Goal: Transaction & Acquisition: Obtain resource

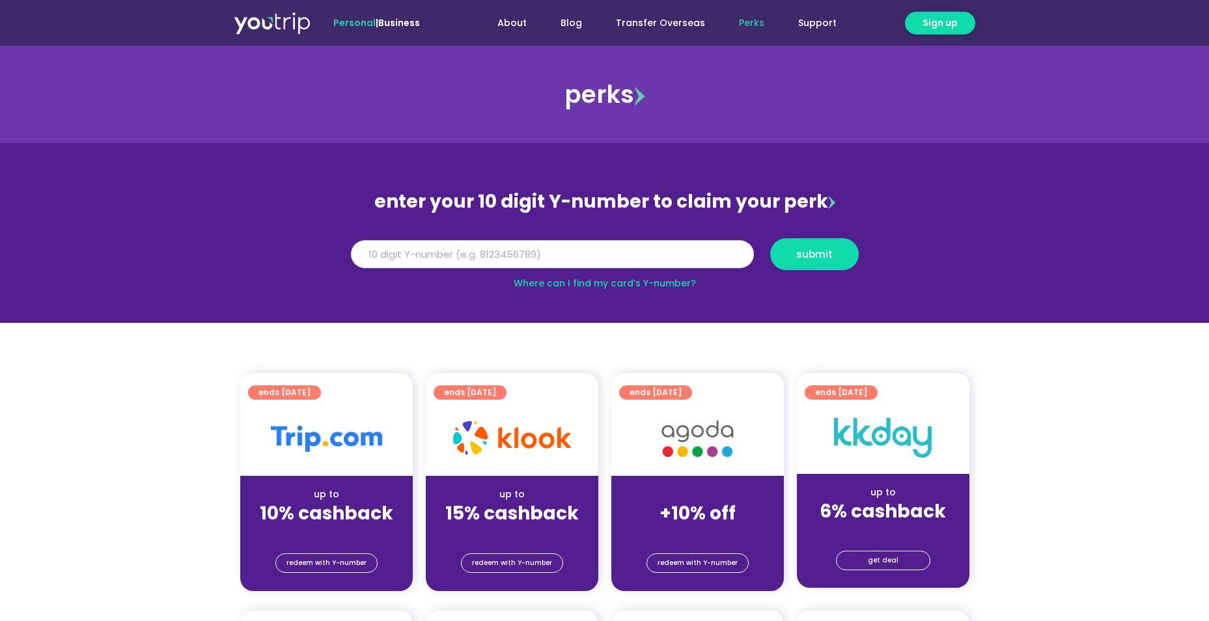
click at [515, 253] on input "Y Number" at bounding box center [552, 254] width 403 height 29
type input "8139656673"
click at [828, 256] on span "submit" at bounding box center [814, 254] width 36 height 10
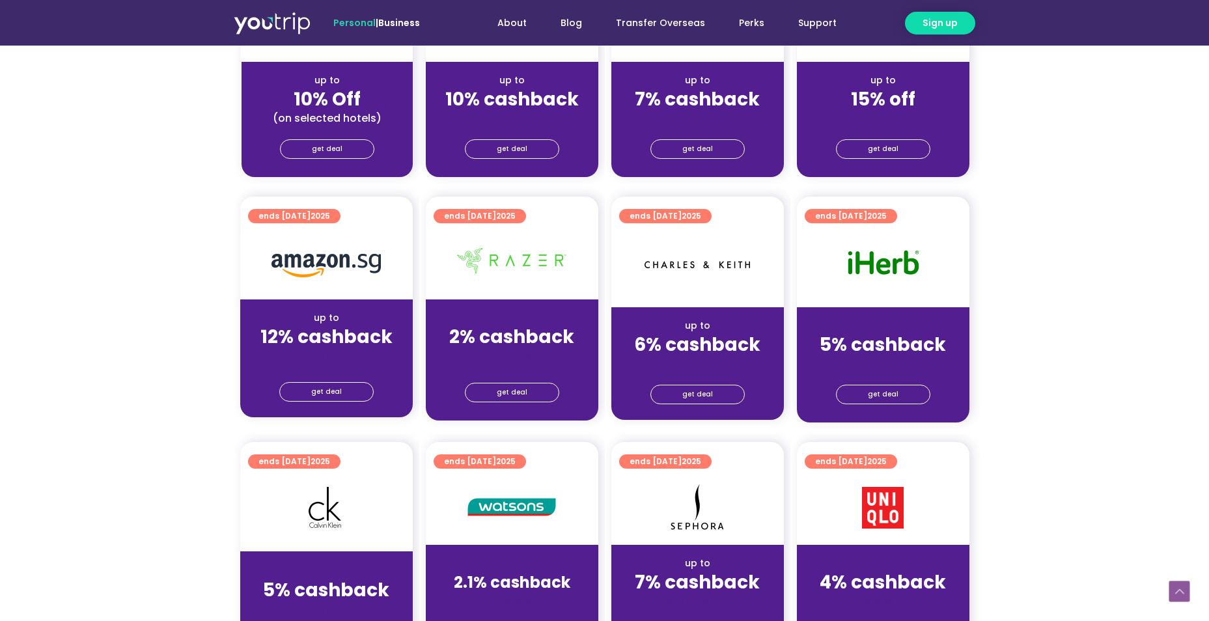
scroll to position [676, 0]
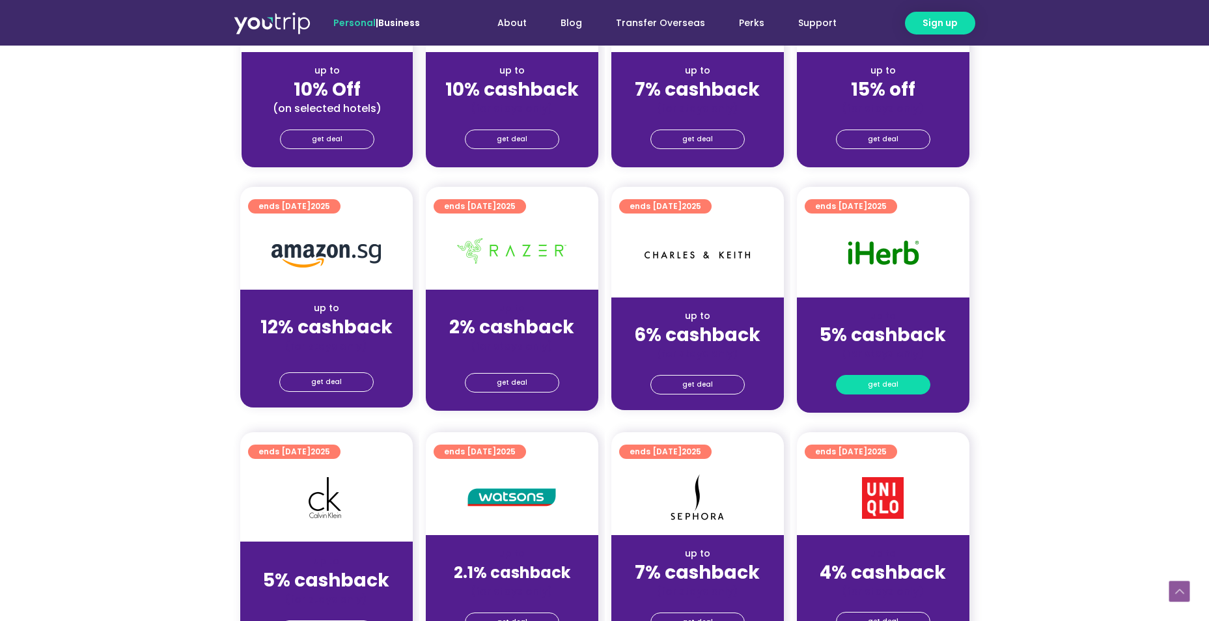
click at [868, 388] on link "get deal" at bounding box center [883, 385] width 94 height 20
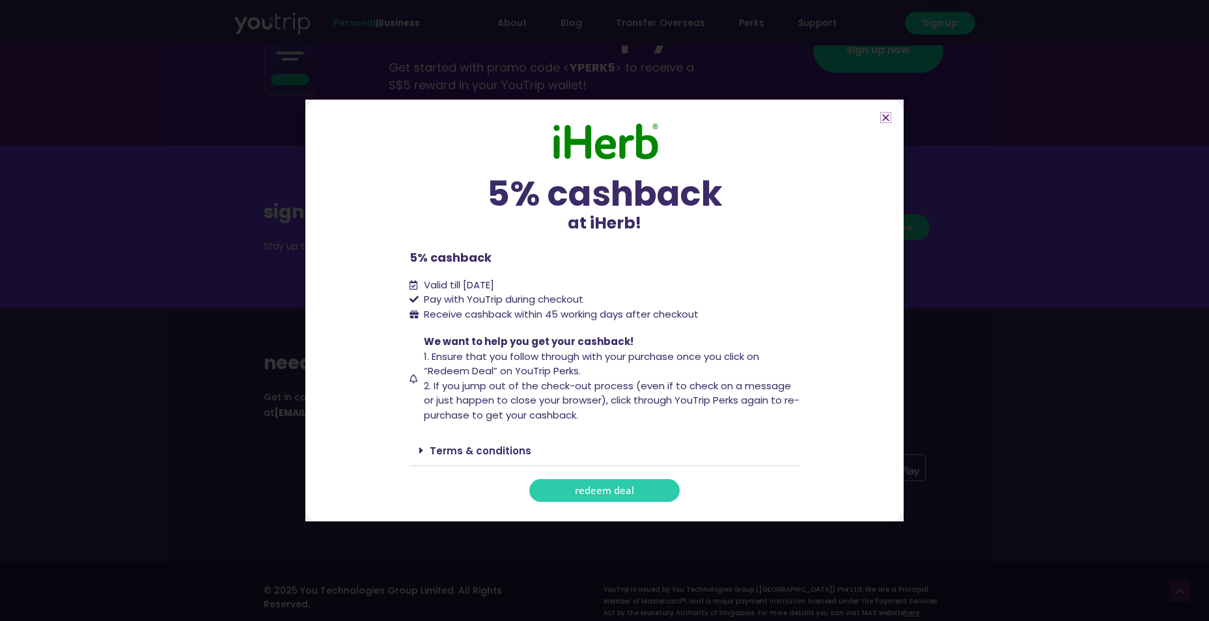
scroll to position [1495, 0]
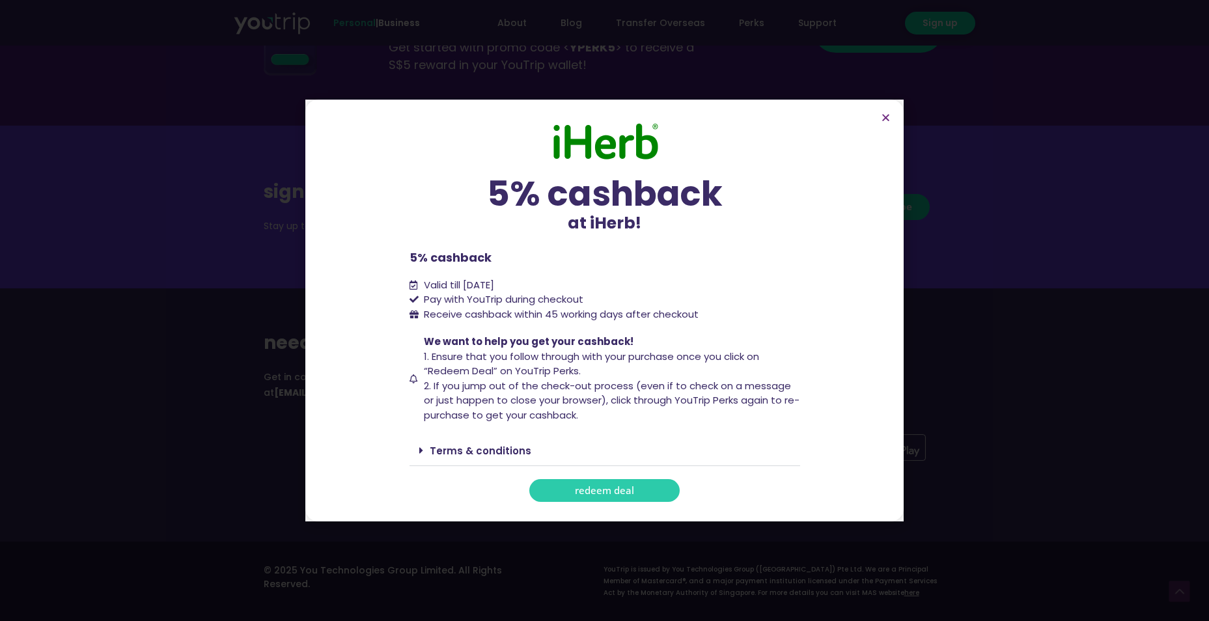
click at [600, 491] on span "redeem deal" at bounding box center [604, 491] width 59 height 10
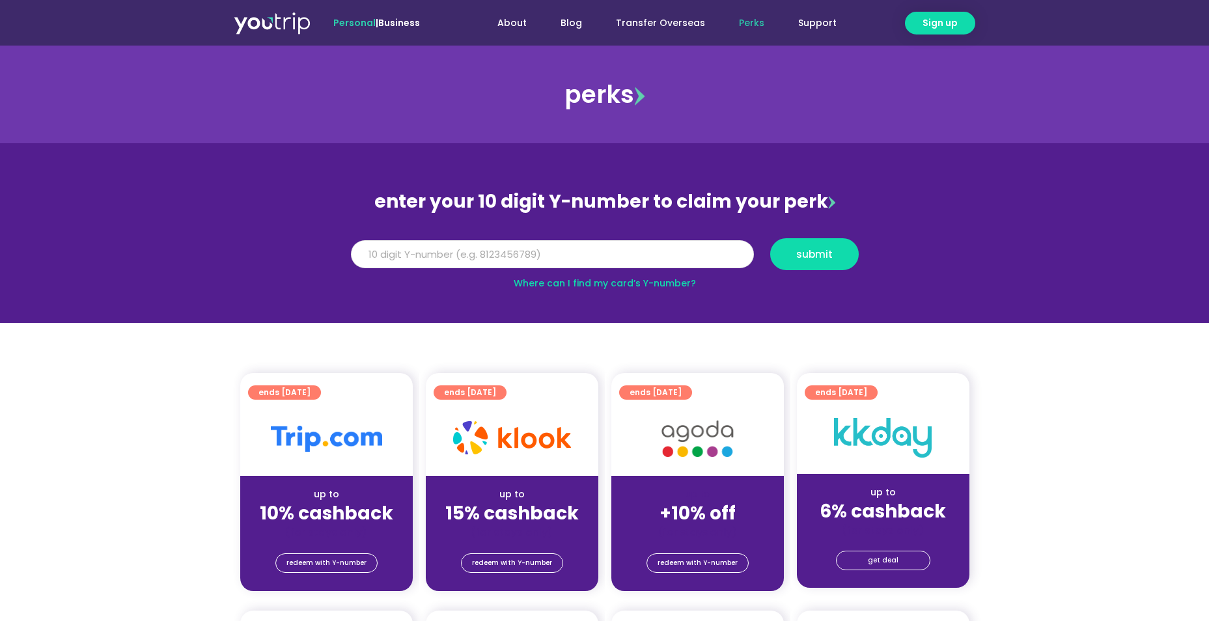
click at [547, 256] on input "Y Number" at bounding box center [552, 254] width 403 height 29
type input "8139656673"
click at [816, 245] on button "submit" at bounding box center [814, 254] width 89 height 32
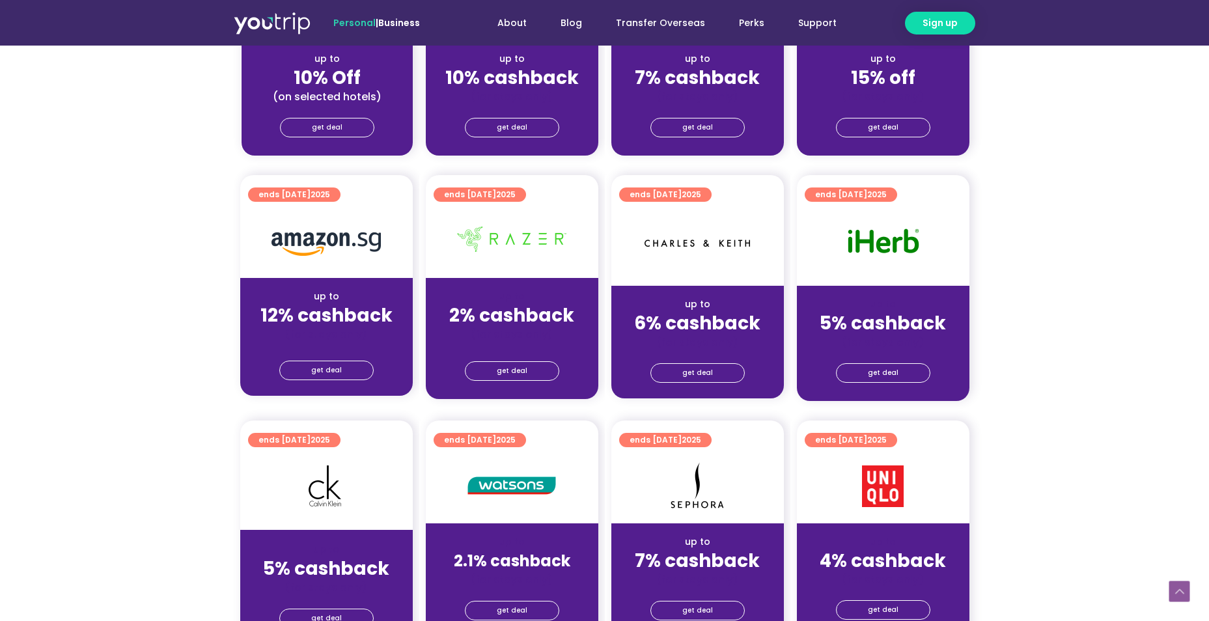
scroll to position [716, 0]
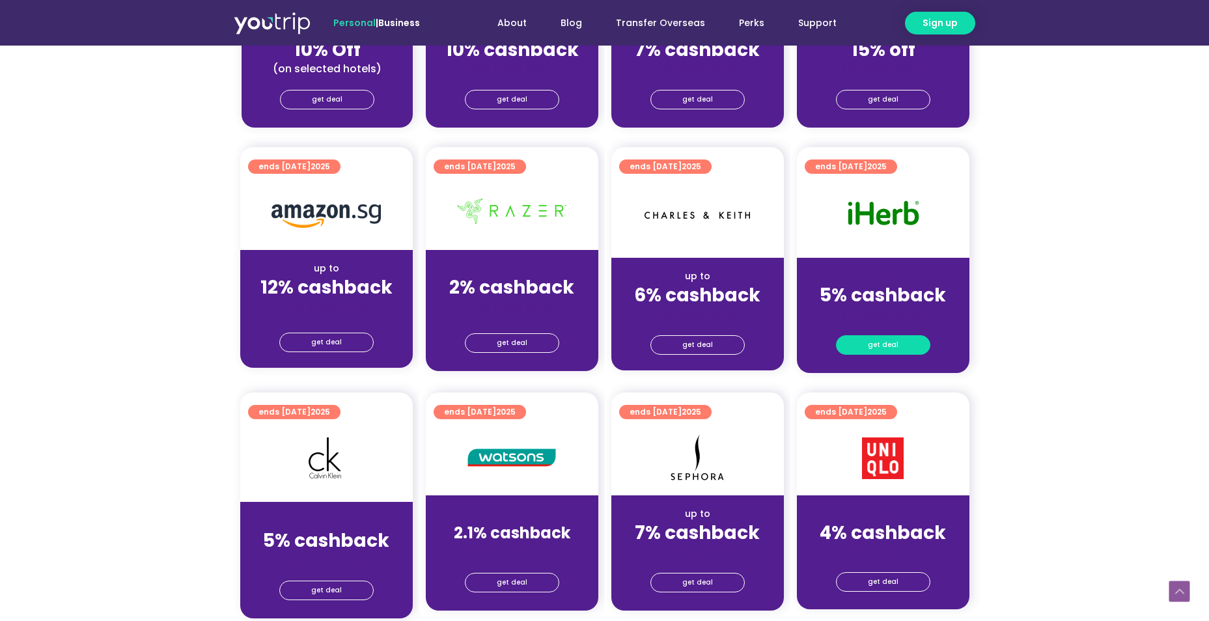
click at [904, 340] on link "get deal" at bounding box center [883, 345] width 94 height 20
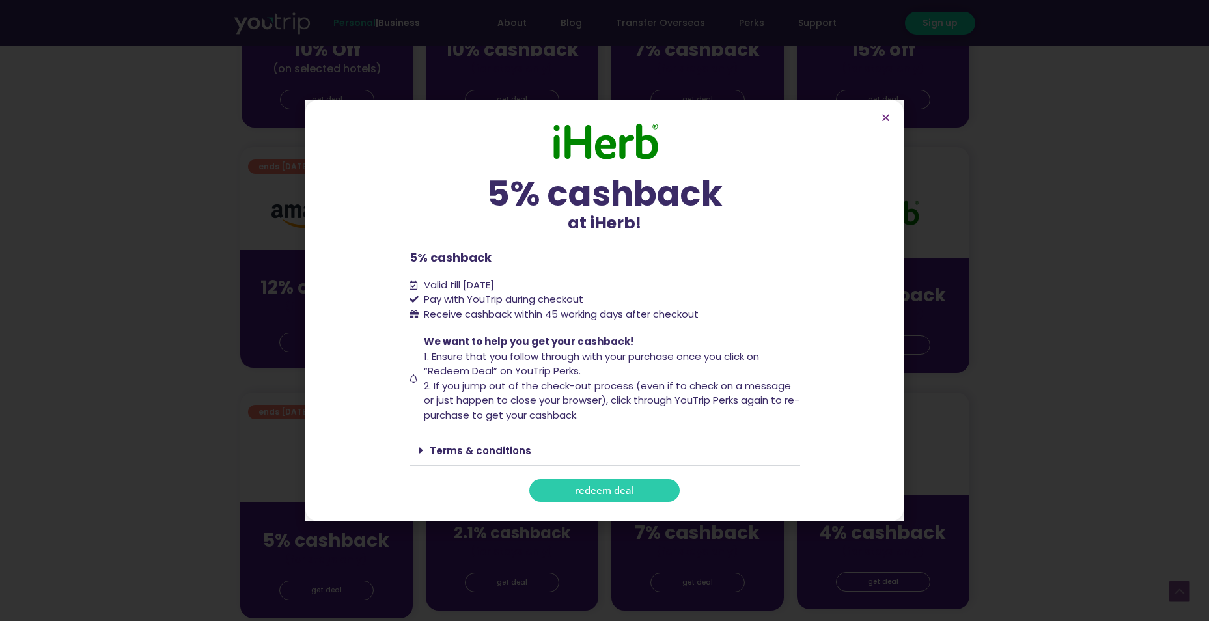
click at [569, 486] on link "redeem deal" at bounding box center [604, 490] width 150 height 23
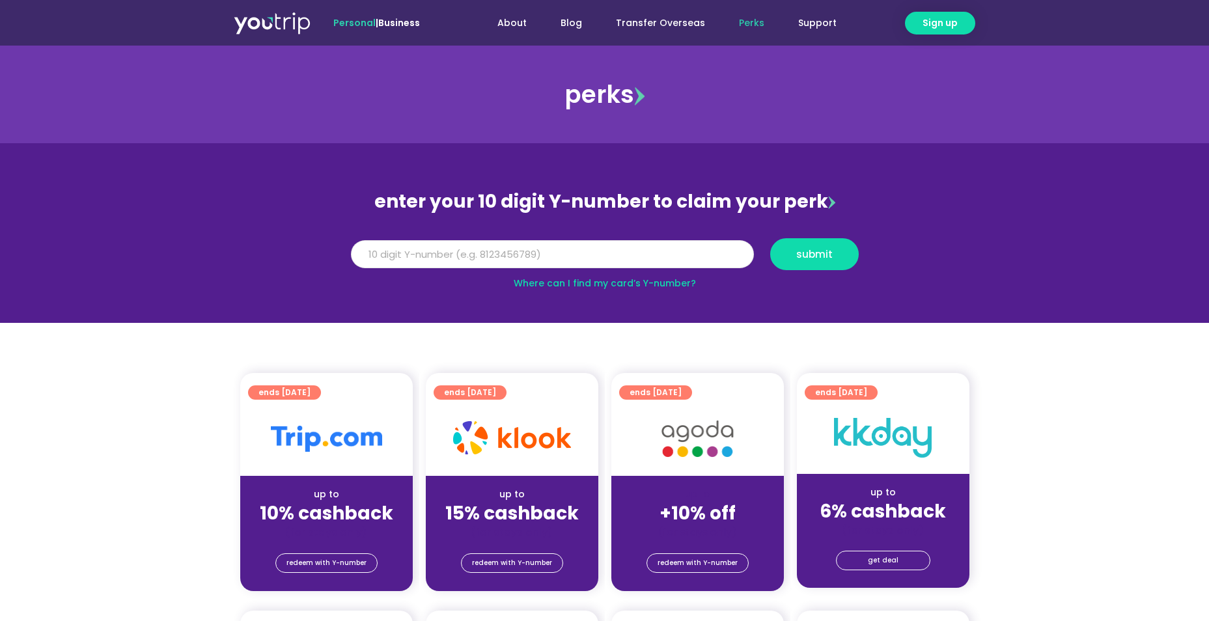
click at [539, 254] on input "Y Number" at bounding box center [552, 254] width 403 height 29
type input "8139656673"
click at [850, 256] on button "submit" at bounding box center [814, 254] width 89 height 32
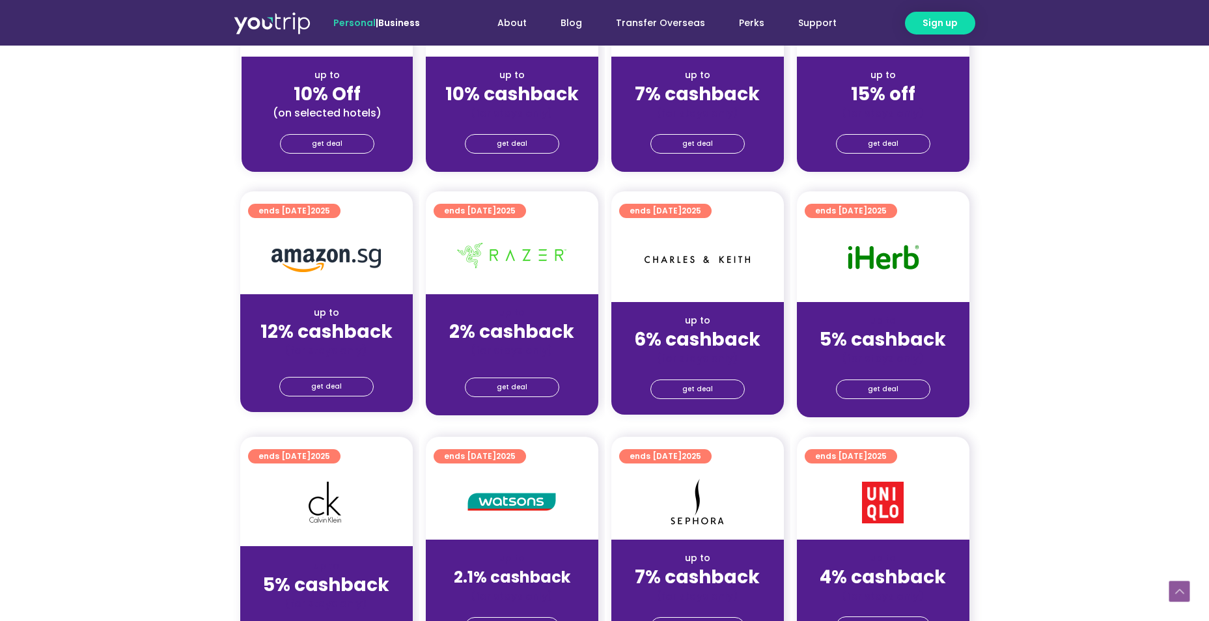
scroll to position [700, 0]
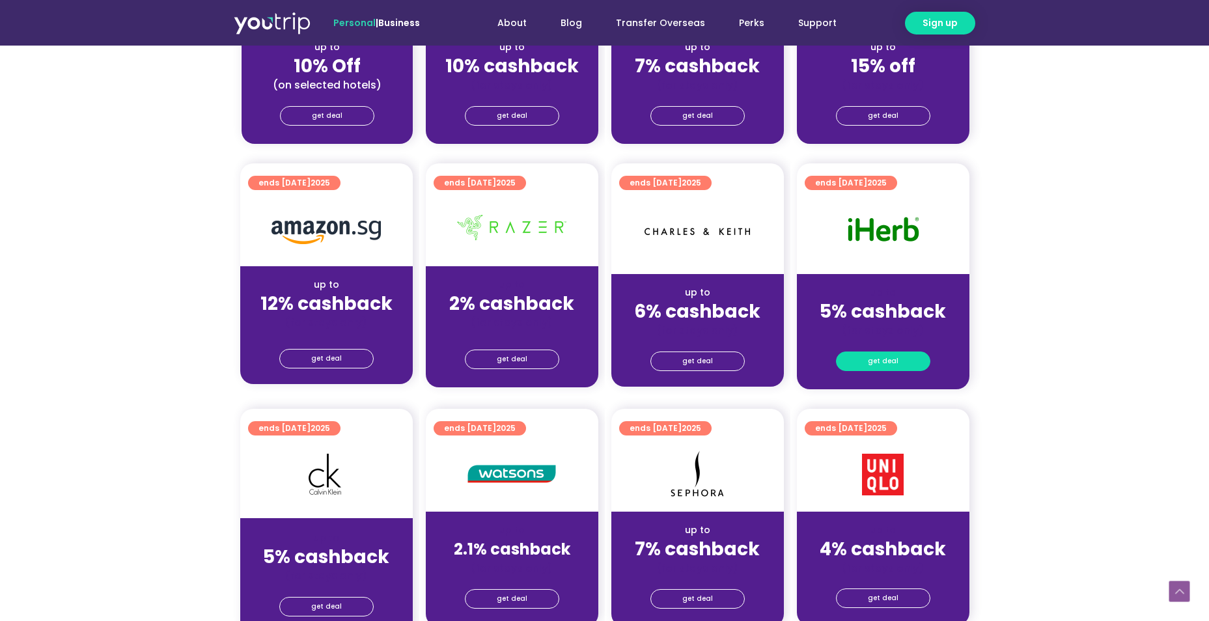
click at [870, 357] on span "get deal" at bounding box center [883, 361] width 31 height 18
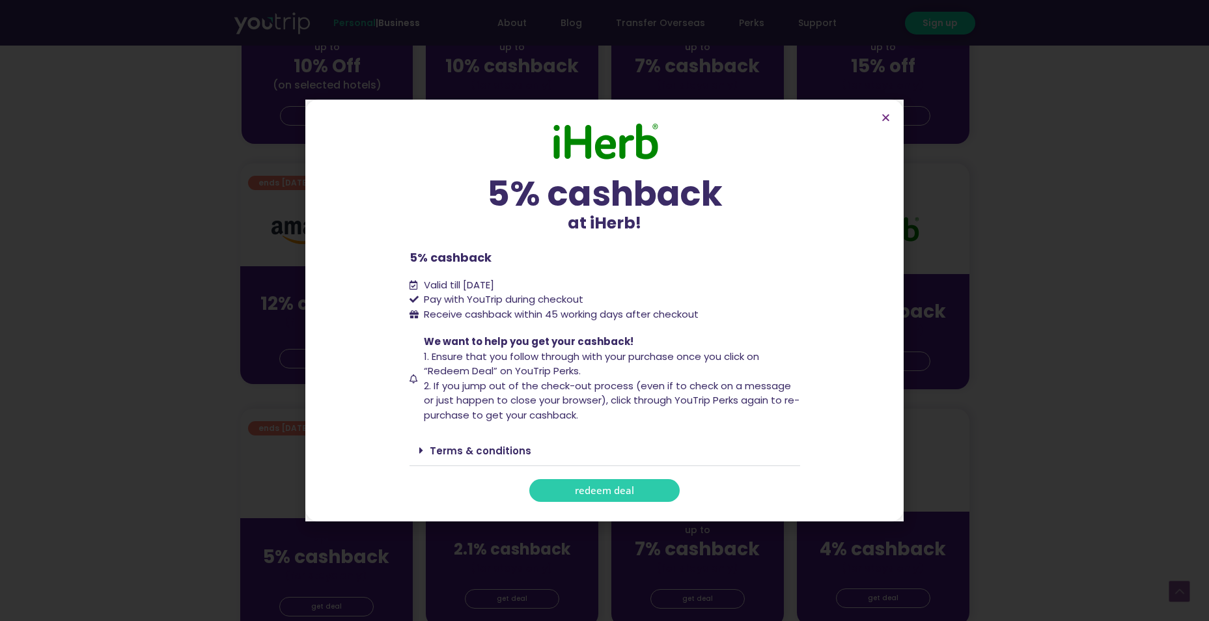
click at [579, 490] on span "redeem deal" at bounding box center [604, 491] width 59 height 10
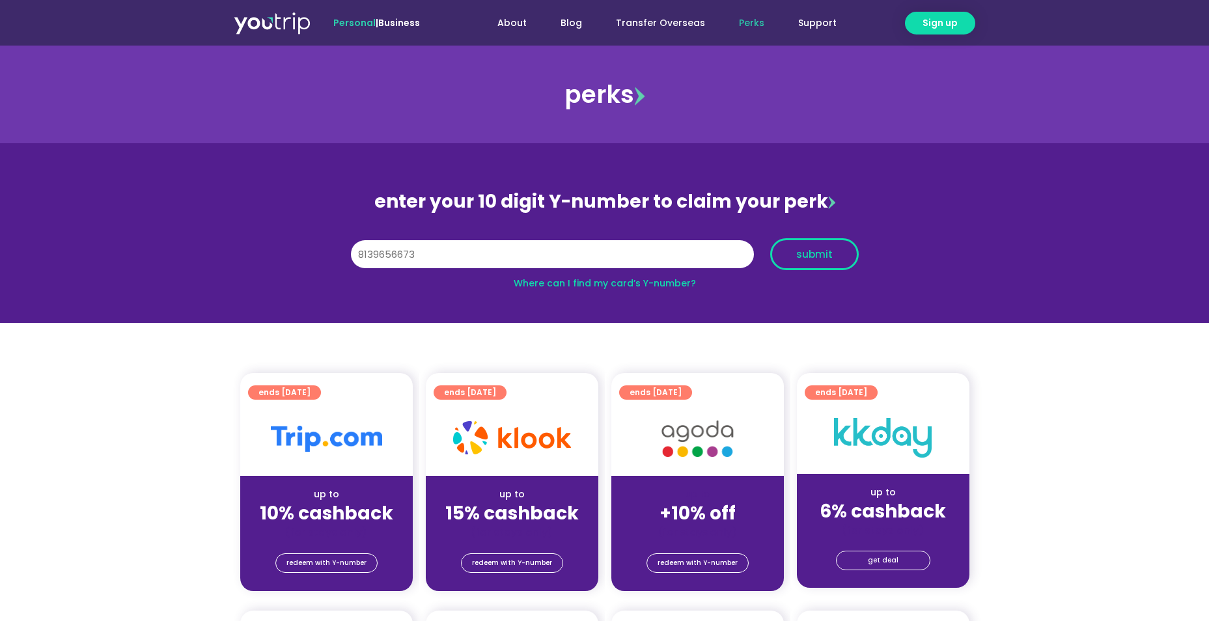
type input "8139656673"
click at [809, 258] on span "submit" at bounding box center [814, 254] width 36 height 10
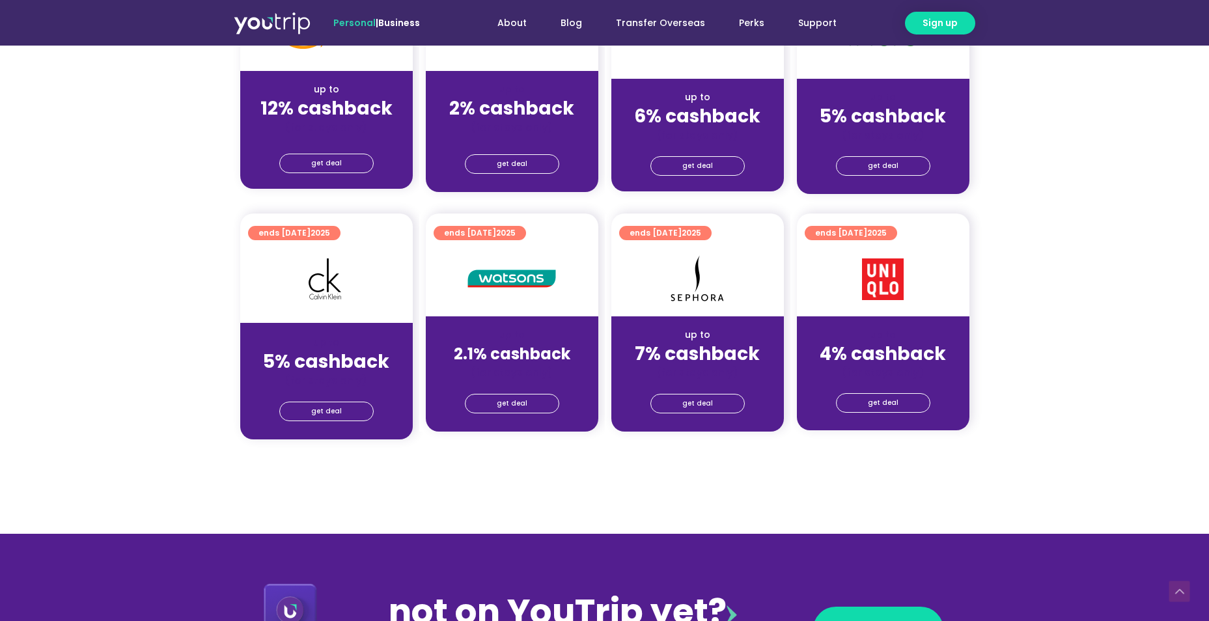
scroll to position [846, 0]
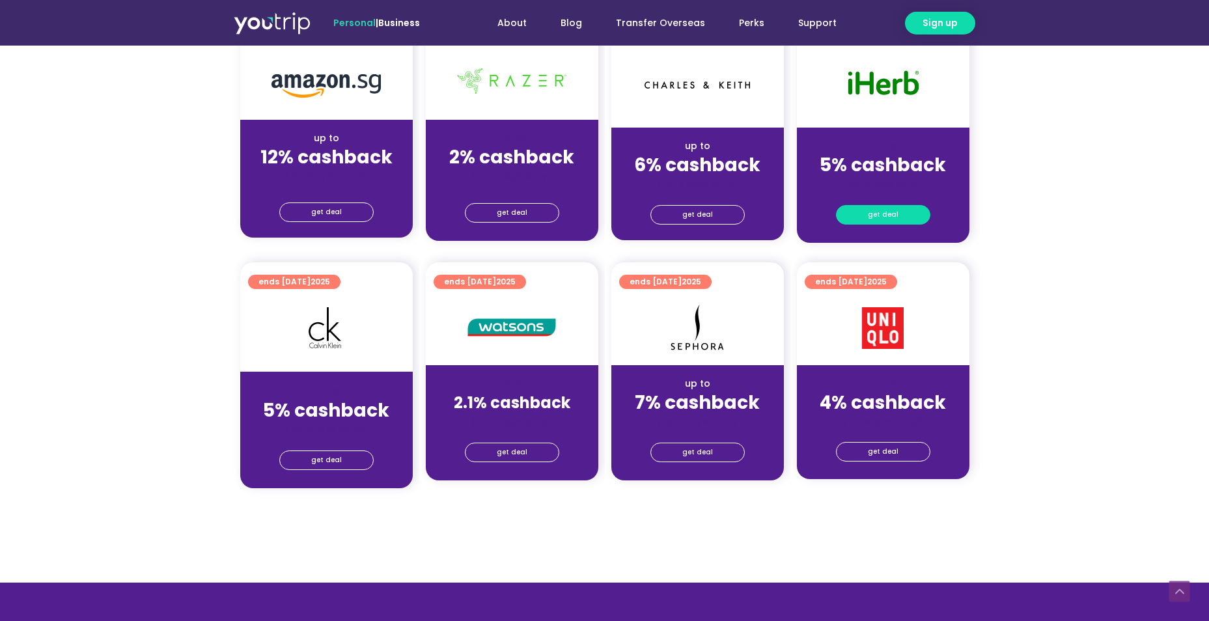
click at [896, 214] on link "get deal" at bounding box center [883, 215] width 94 height 20
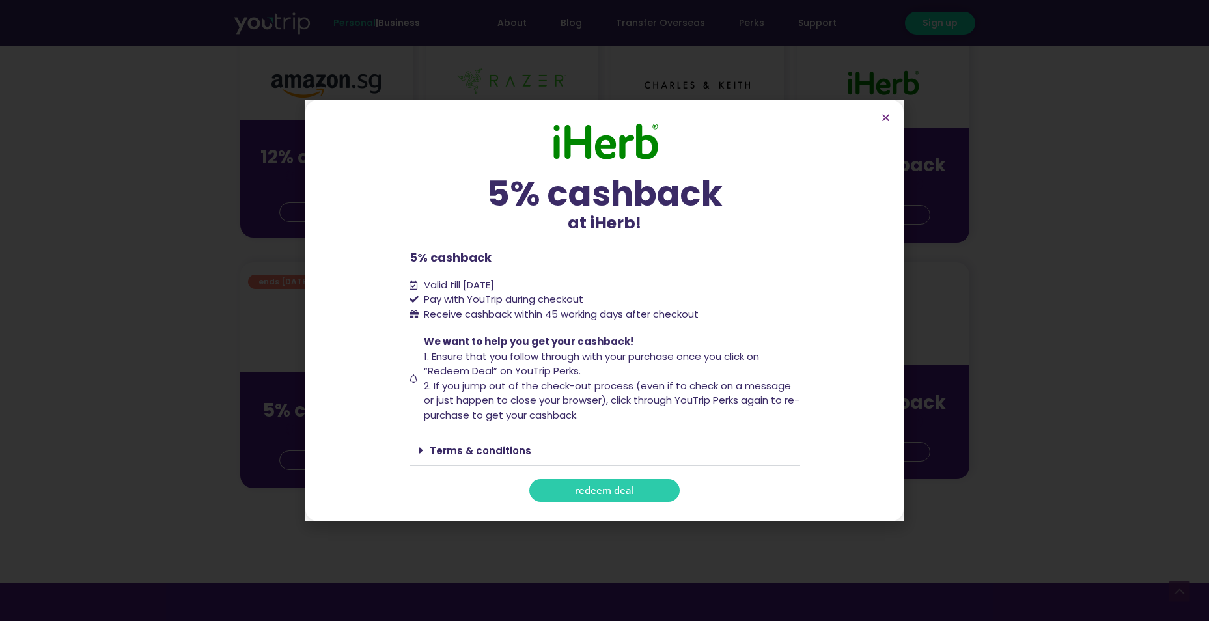
click at [583, 486] on span "redeem deal" at bounding box center [604, 491] width 59 height 10
